Goal: Task Accomplishment & Management: Manage account settings

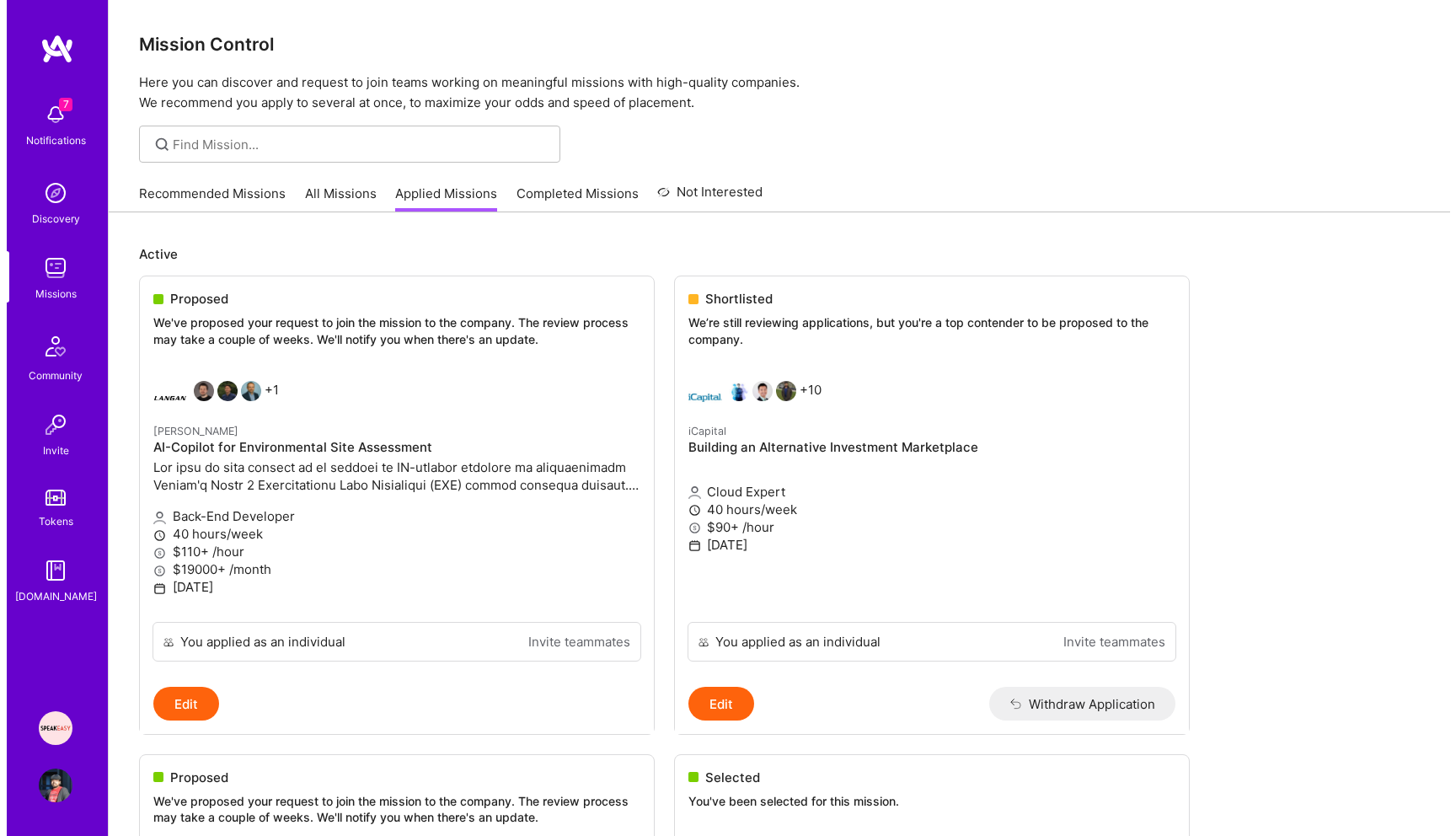
scroll to position [34, 0]
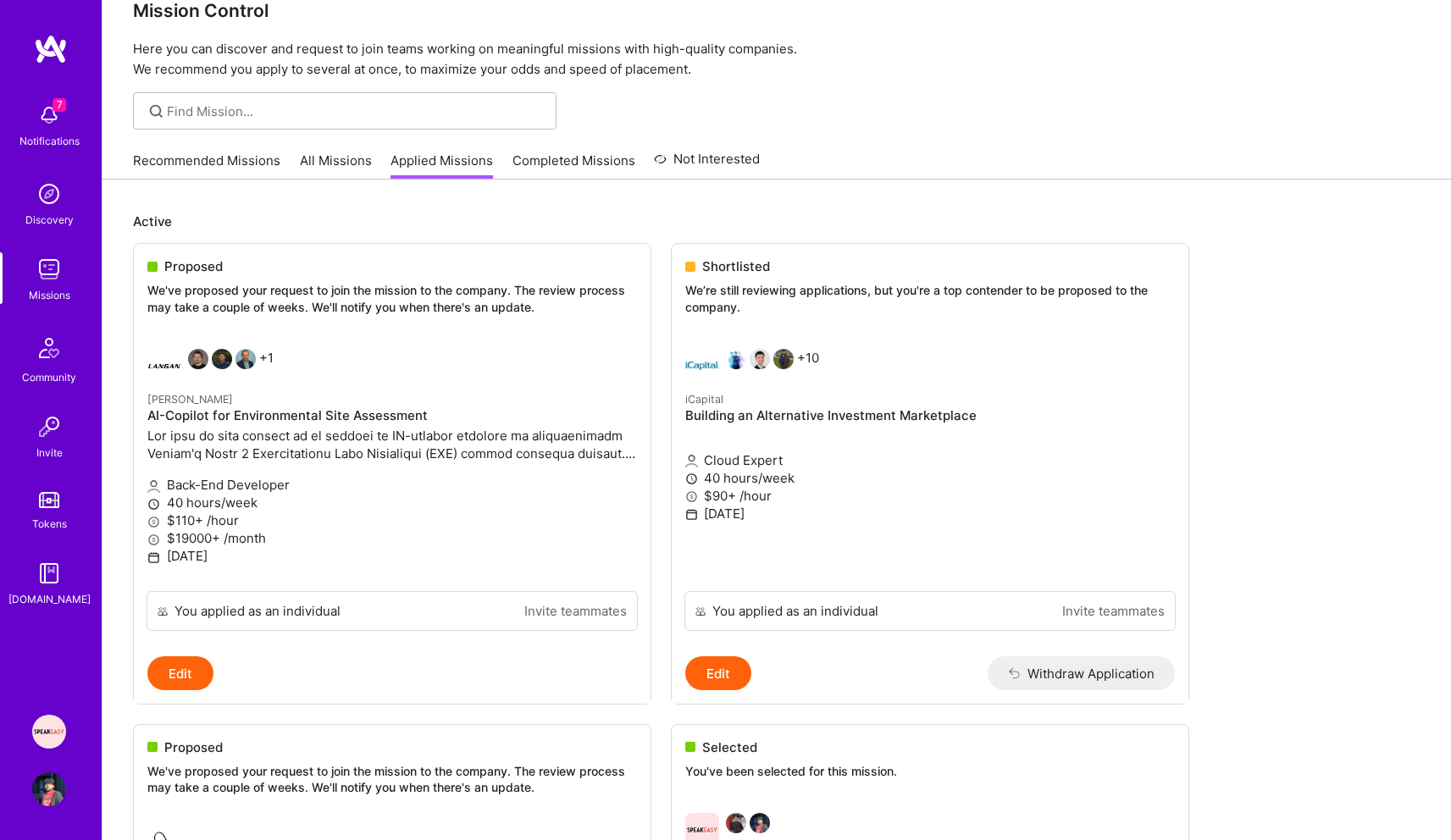
click at [48, 122] on img at bounding box center [50, 115] width 34 height 34
click at [48, 122] on div "7 Notifications Discovery Missions Community Invite Tokens [DOMAIN_NAME]" at bounding box center [51, 351] width 102 height 513
click at [48, 122] on img at bounding box center [50, 115] width 34 height 34
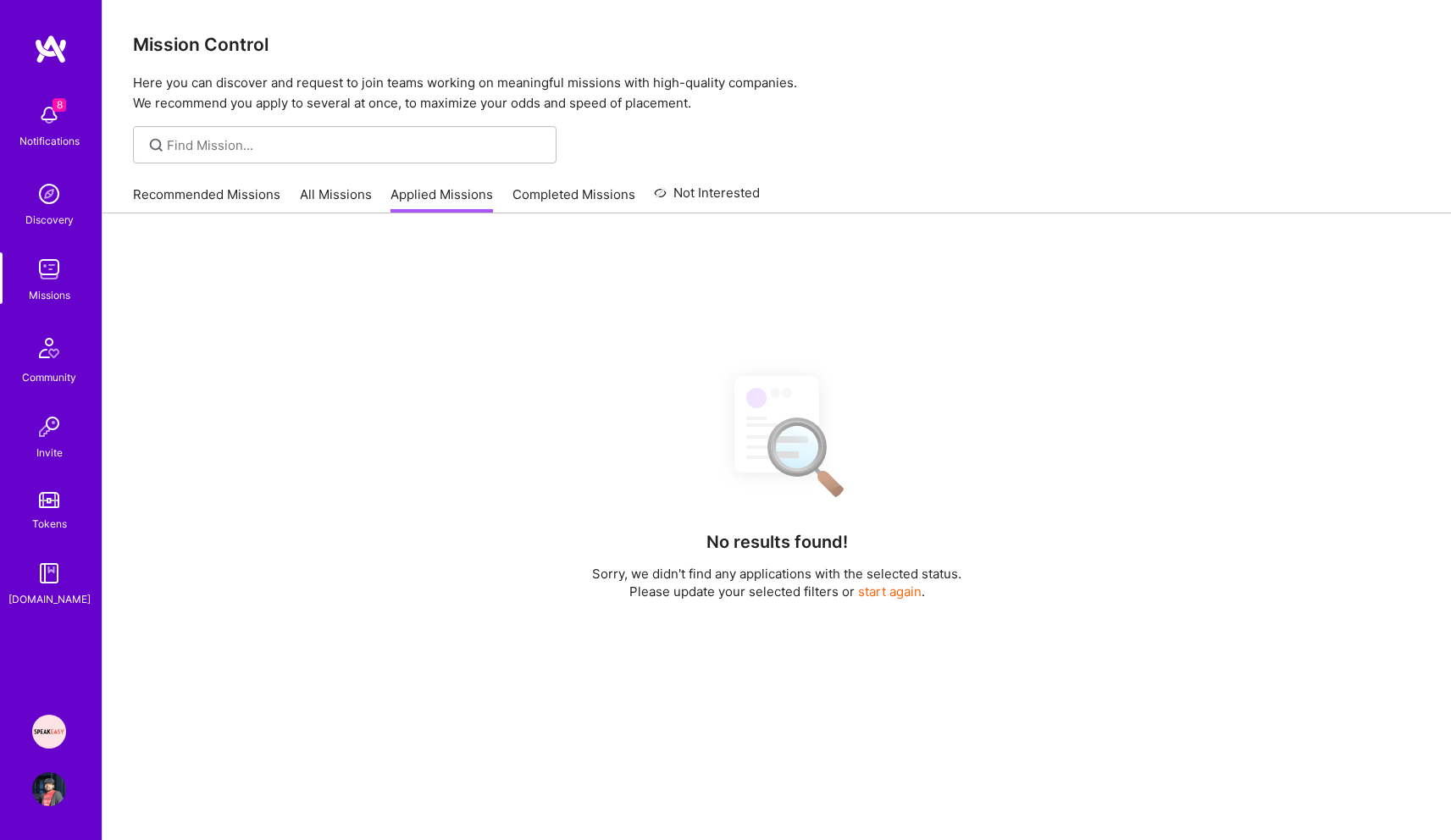
click at [46, 122] on img at bounding box center [50, 115] width 34 height 34
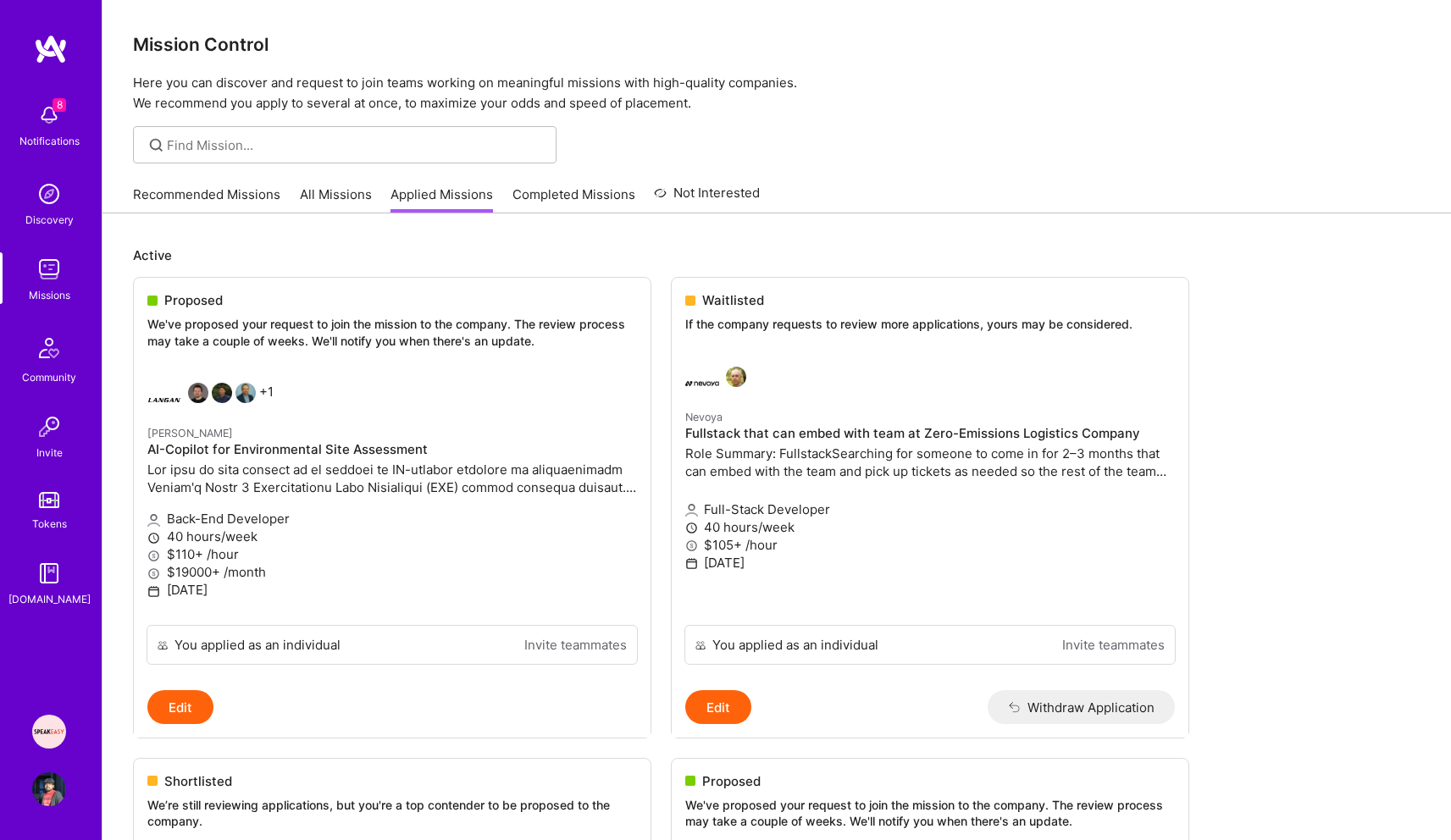
click at [46, 122] on div "8 Notifications Discovery Missions Community Invite Tokens A.Guide" at bounding box center [51, 351] width 102 height 513
click at [46, 122] on img at bounding box center [50, 115] width 34 height 34
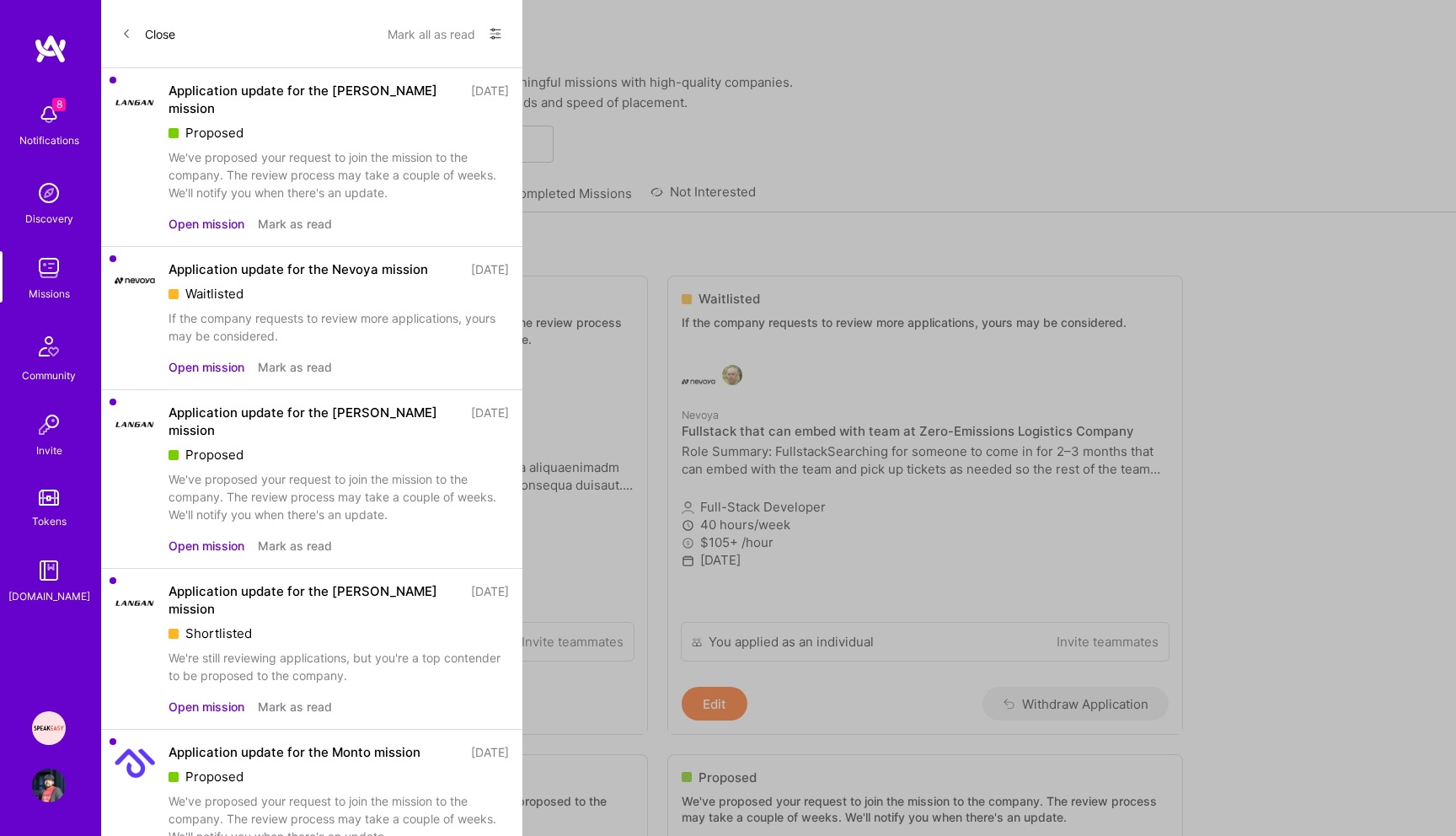
click at [305, 310] on div "If the company requests to review more applications, yours may be considered." at bounding box center [338, 327] width 340 height 35
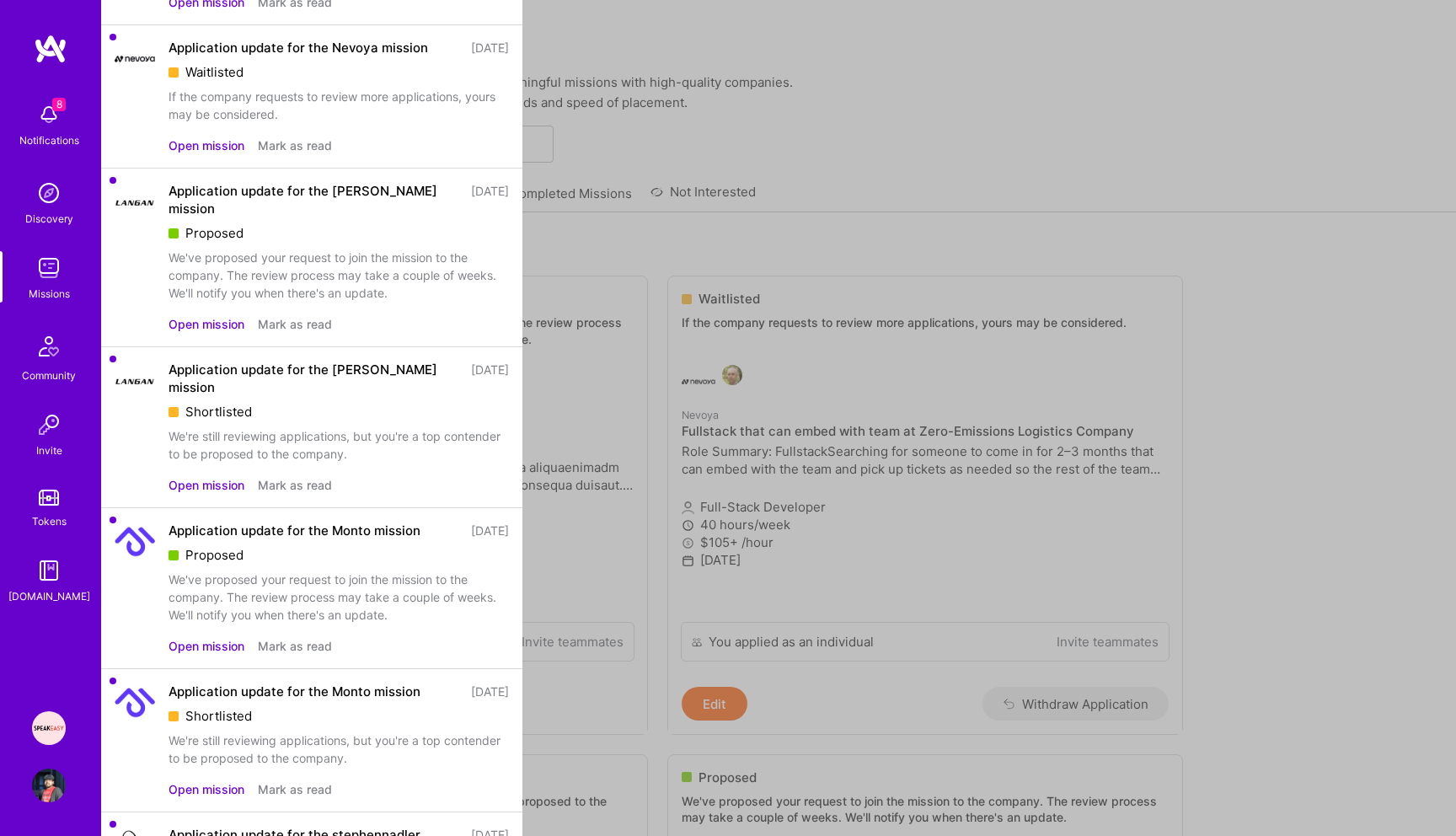
scroll to position [269, 0]
